Goal: Task Accomplishment & Management: Manage account settings

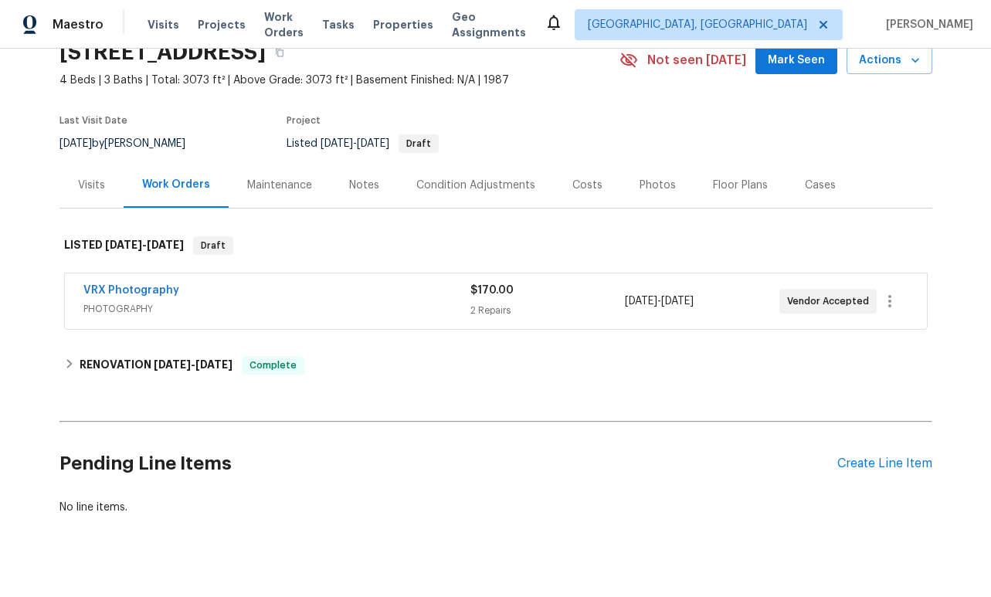
scroll to position [95, 0]
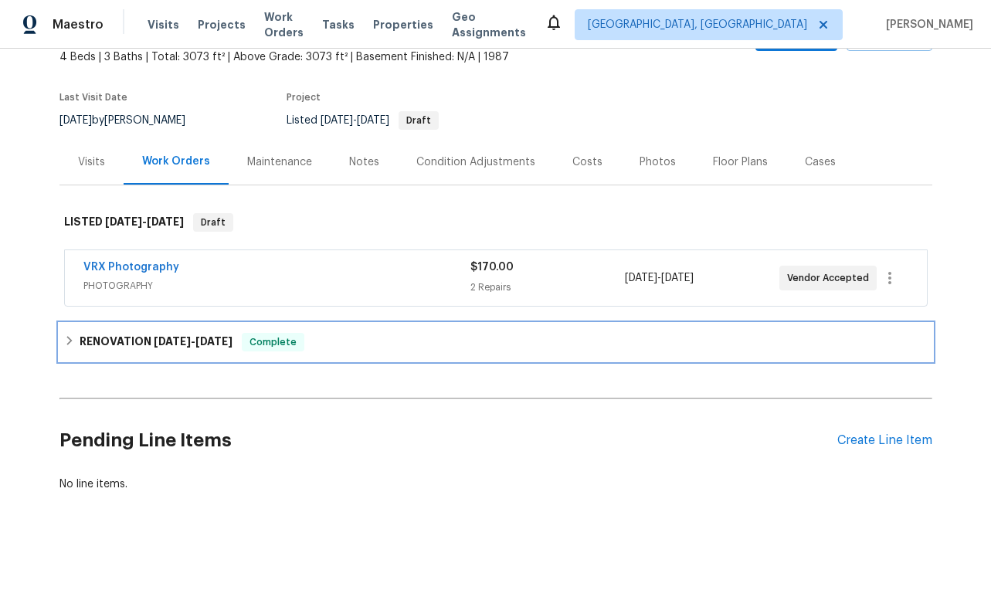
click at [223, 336] on span "[DATE]" at bounding box center [213, 341] width 37 height 11
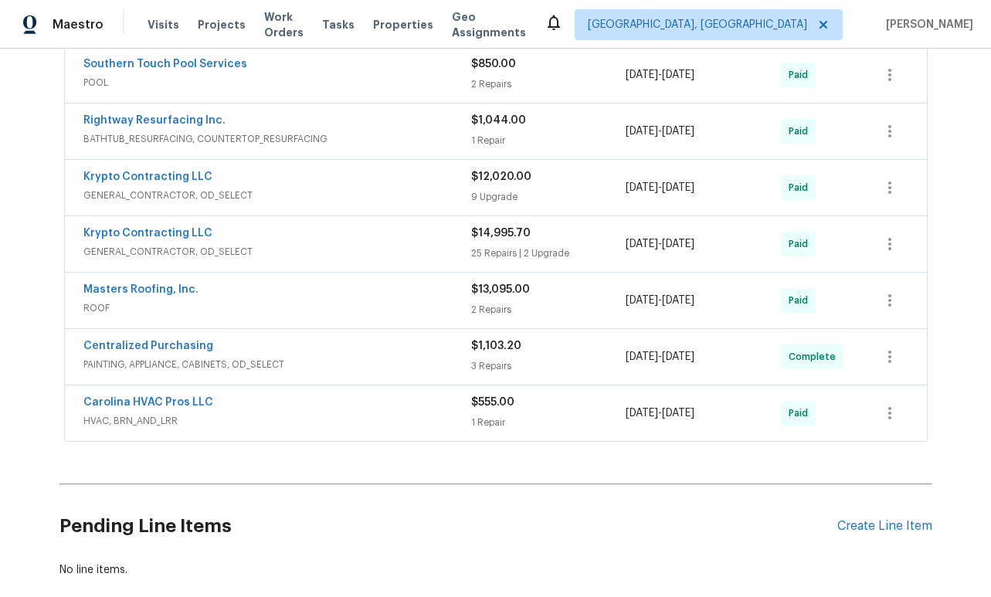
scroll to position [820, 0]
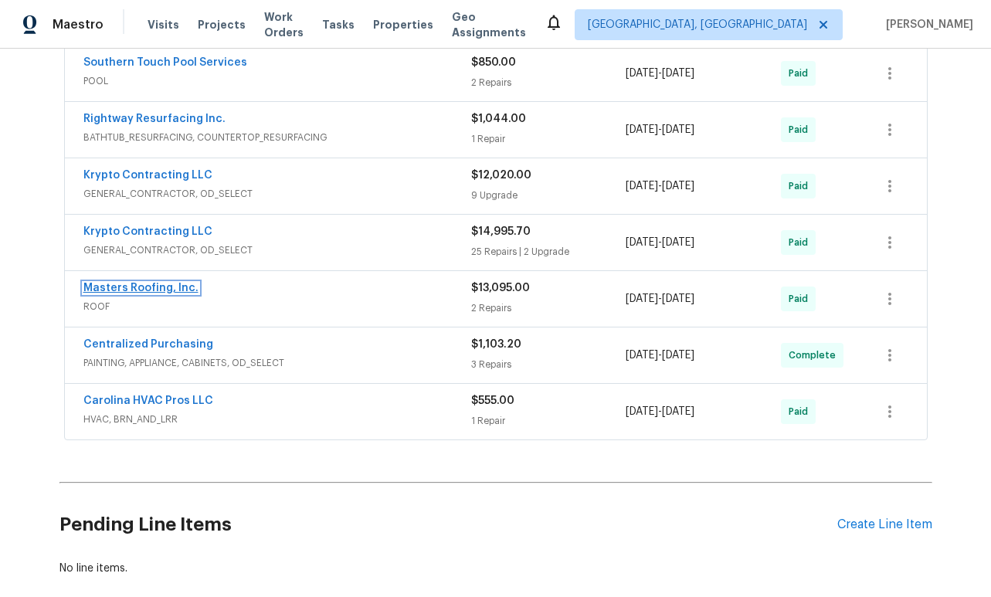
click at [133, 285] on link "Masters Roofing, Inc." at bounding box center [140, 288] width 115 height 11
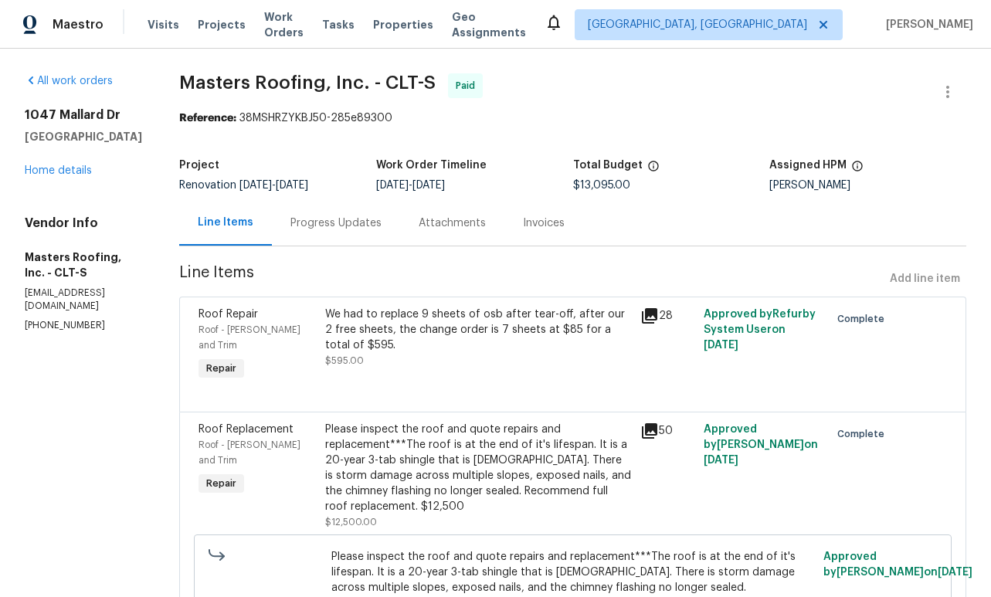
click at [543, 224] on div "Invoices" at bounding box center [544, 222] width 42 height 15
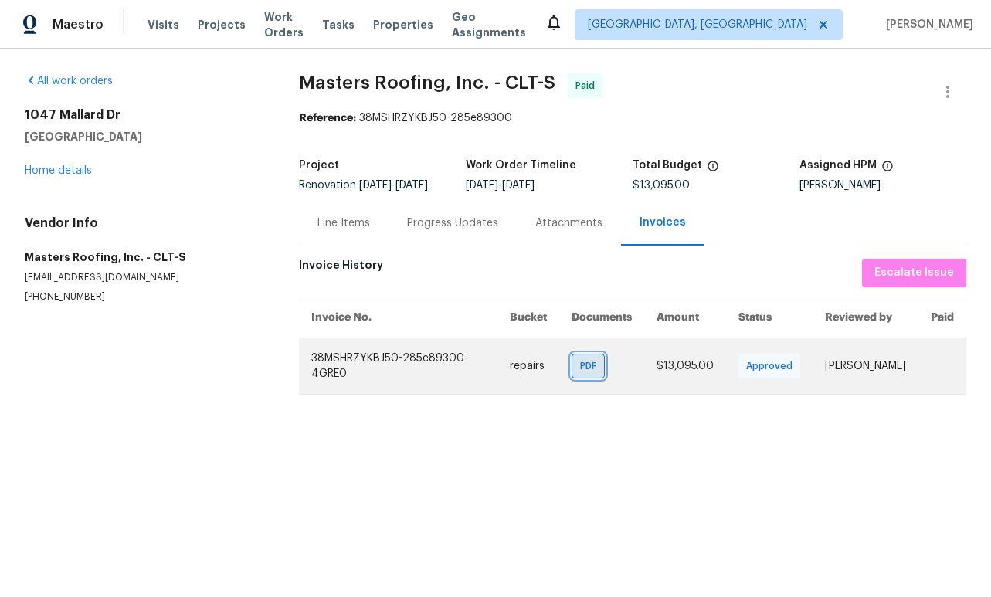
click at [580, 369] on span "PDF" at bounding box center [591, 365] width 22 height 15
